Goal: Information Seeking & Learning: Learn about a topic

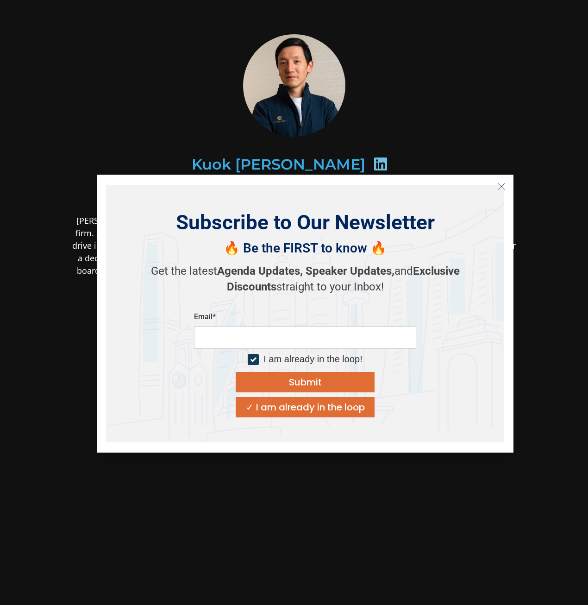
click at [152, 228] on div "Subscribe to Our Newsletter 🔥 Be the FIRST to know 🔥 Get the latest Agenda Upda…" at bounding box center [305, 313] width 398 height 257
drag, startPoint x: 76, startPoint y: 189, endPoint x: 147, endPoint y: 158, distance: 77.3
click at [77, 188] on div "Founder & CEO K3 Ventures" at bounding box center [294, 194] width 450 height 22
click at [501, 191] on button "Close" at bounding box center [501, 186] width 15 height 15
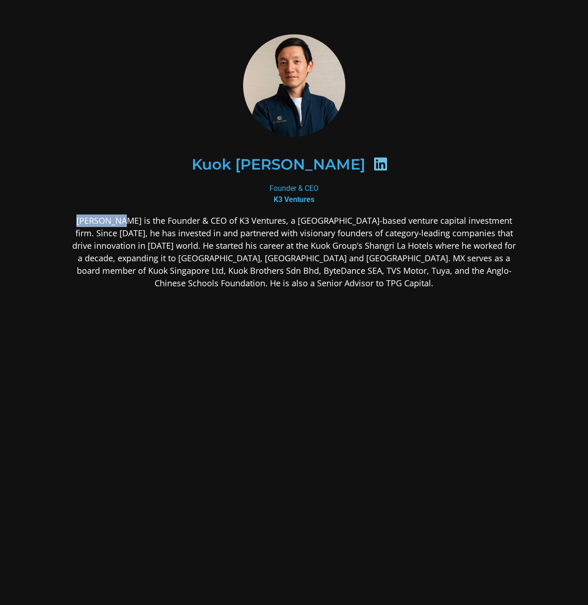
drag, startPoint x: 65, startPoint y: 220, endPoint x: 115, endPoint y: 220, distance: 49.5
click at [115, 220] on div "Kuok [PERSON_NAME] Founder & CEO K3 Ventures [PERSON_NAME] is the Founder & CEO…" at bounding box center [294, 234] width 500 height 451
drag, startPoint x: 197, startPoint y: 160, endPoint x: 346, endPoint y: 161, distance: 149.1
click at [346, 161] on div "Kuok [PERSON_NAME]" at bounding box center [294, 165] width 405 height 48
copy h2 "Kuok [PERSON_NAME]"
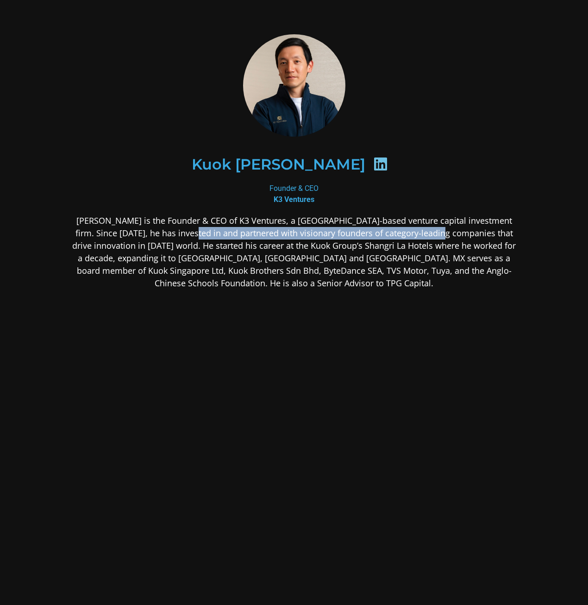
drag, startPoint x: 200, startPoint y: 230, endPoint x: 425, endPoint y: 233, distance: 225.1
click at [424, 234] on p "[PERSON_NAME] is the Founder & CEO of K3 Ventures, a [GEOGRAPHIC_DATA]-based ve…" at bounding box center [294, 251] width 450 height 75
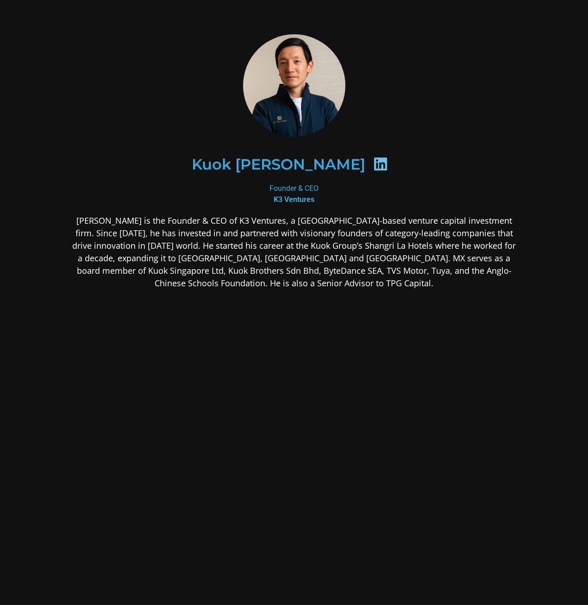
click at [411, 249] on p "[PERSON_NAME] is the Founder & CEO of K3 Ventures, a [GEOGRAPHIC_DATA]-based ve…" at bounding box center [294, 251] width 450 height 75
